Goal: Information Seeking & Learning: Learn about a topic

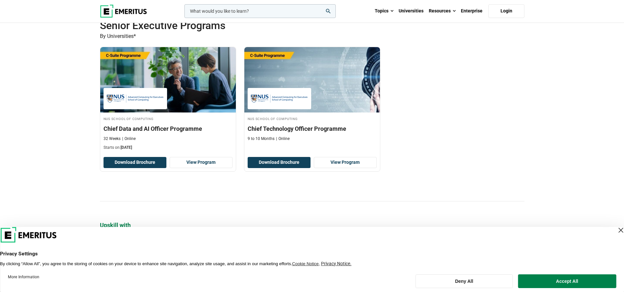
scroll to position [393, 0]
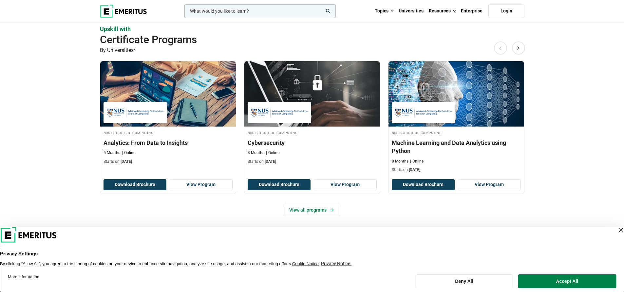
click at [616, 233] on div "Close Layer" at bounding box center [620, 230] width 9 height 9
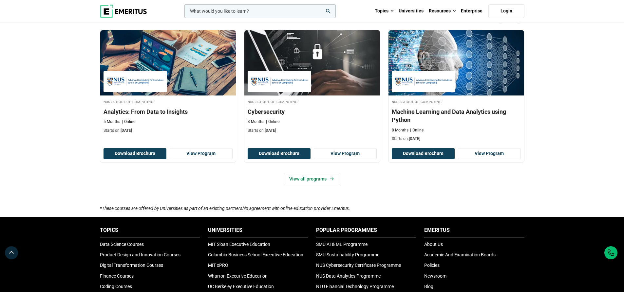
scroll to position [458, 0]
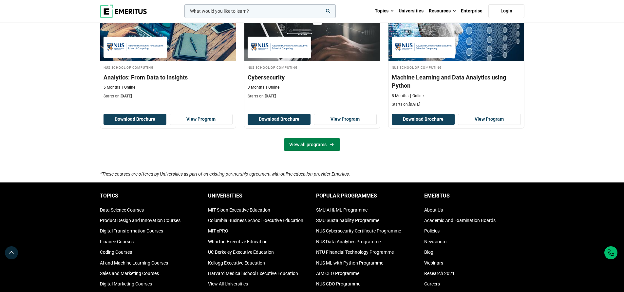
click at [300, 145] on link "View all programs" at bounding box center [312, 145] width 57 height 12
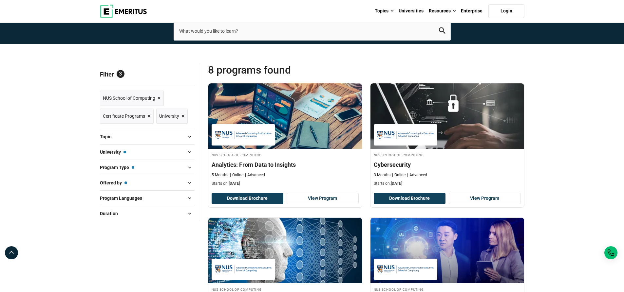
scroll to position [33, 0]
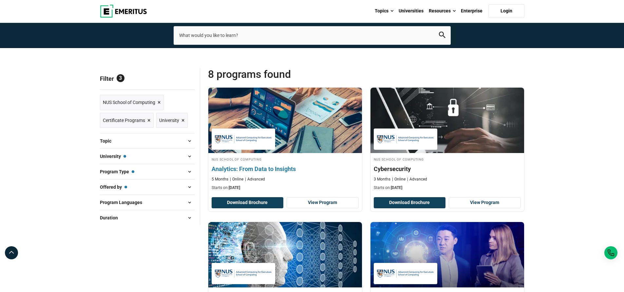
click at [266, 170] on h4 "Analytics: From Data to Insights" at bounding box center [285, 169] width 147 height 8
